Goal: Information Seeking & Learning: Understand process/instructions

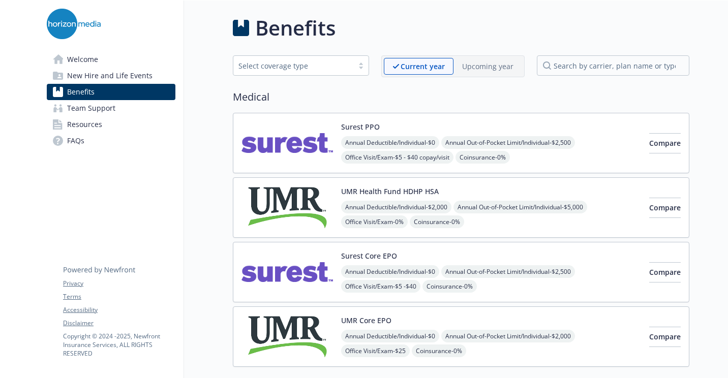
scroll to position [2185, 0]
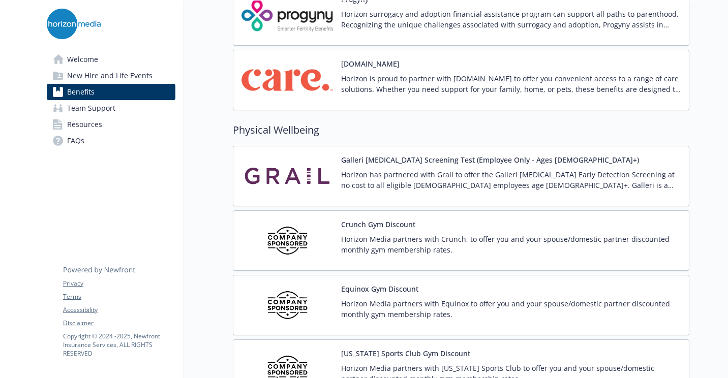
click at [103, 137] on link "FAQs" at bounding box center [111, 141] width 129 height 16
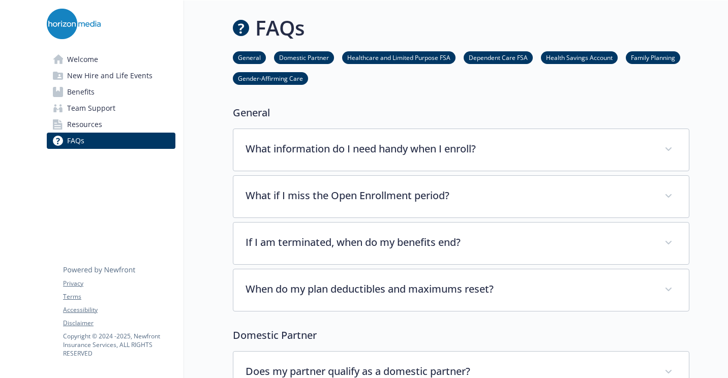
click at [114, 81] on span "New Hire and Life Events" at bounding box center [109, 76] width 85 height 16
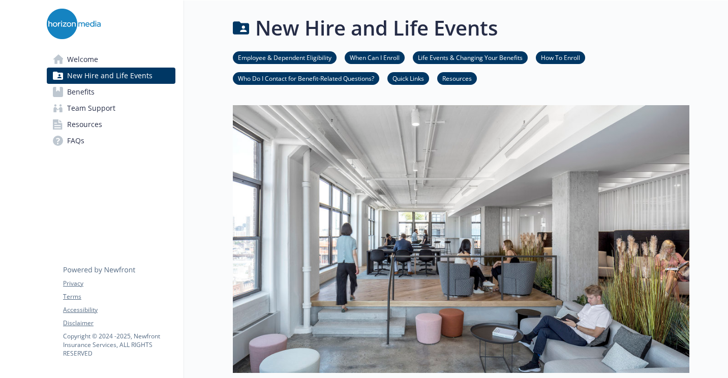
click at [466, 56] on link "Life Events & Changing Your Benefits" at bounding box center [470, 57] width 115 height 10
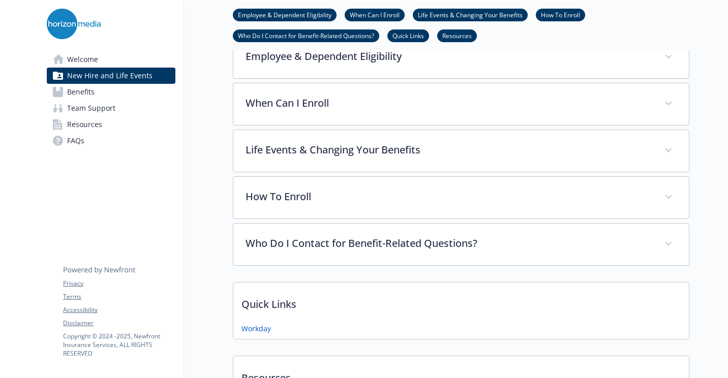
scroll to position [329, 8]
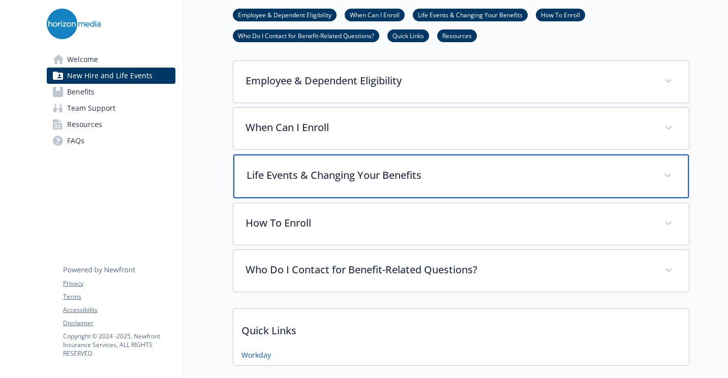
click at [343, 170] on p "Life Events & Changing Your Benefits" at bounding box center [448, 175] width 404 height 15
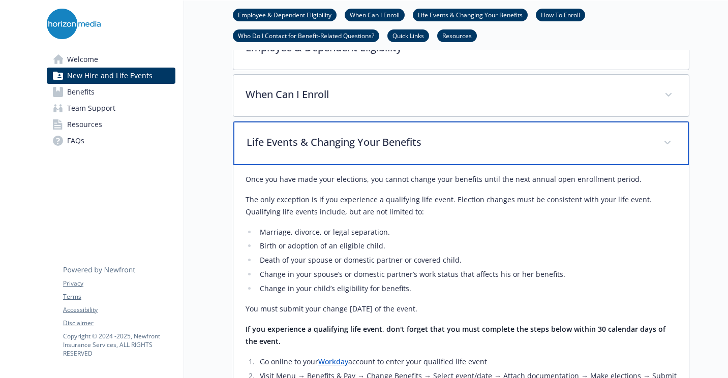
scroll to position [380, 8]
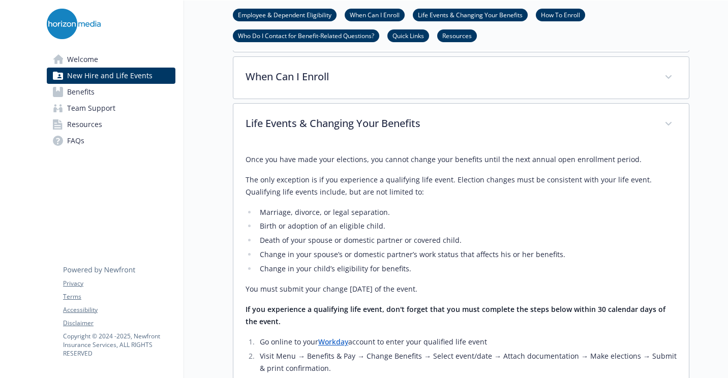
click at [457, 9] on li "Life Events & Changing Your Benefits" at bounding box center [470, 15] width 115 height 13
click at [456, 12] on link "Life Events & Changing Your Benefits" at bounding box center [470, 15] width 115 height 10
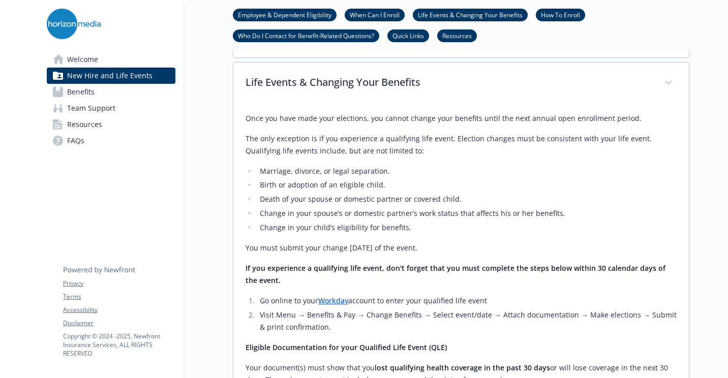
scroll to position [430, 8]
